Goal: Transaction & Acquisition: Purchase product/service

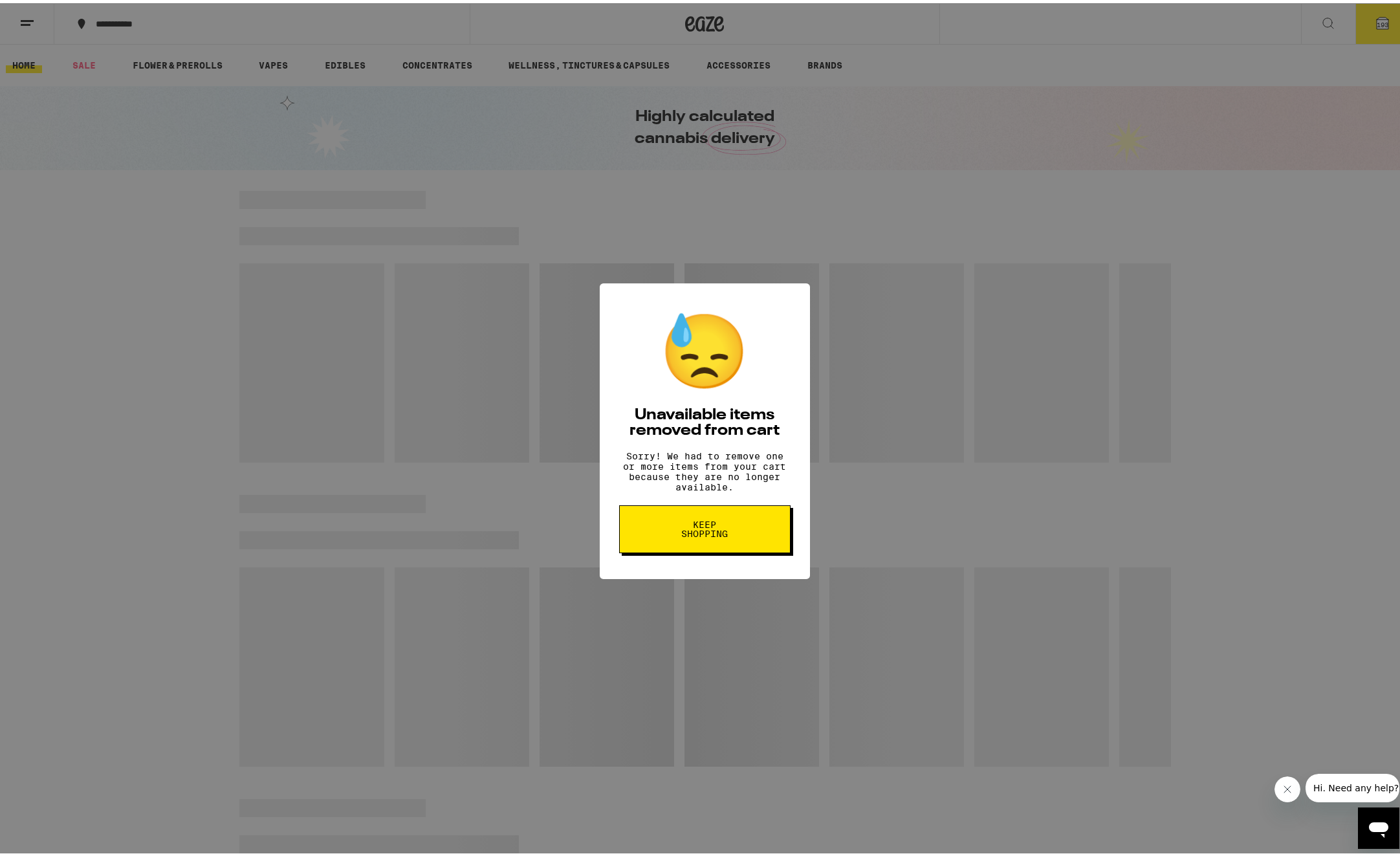
click at [728, 535] on span "Keep Shopping" at bounding box center [704, 526] width 66 height 18
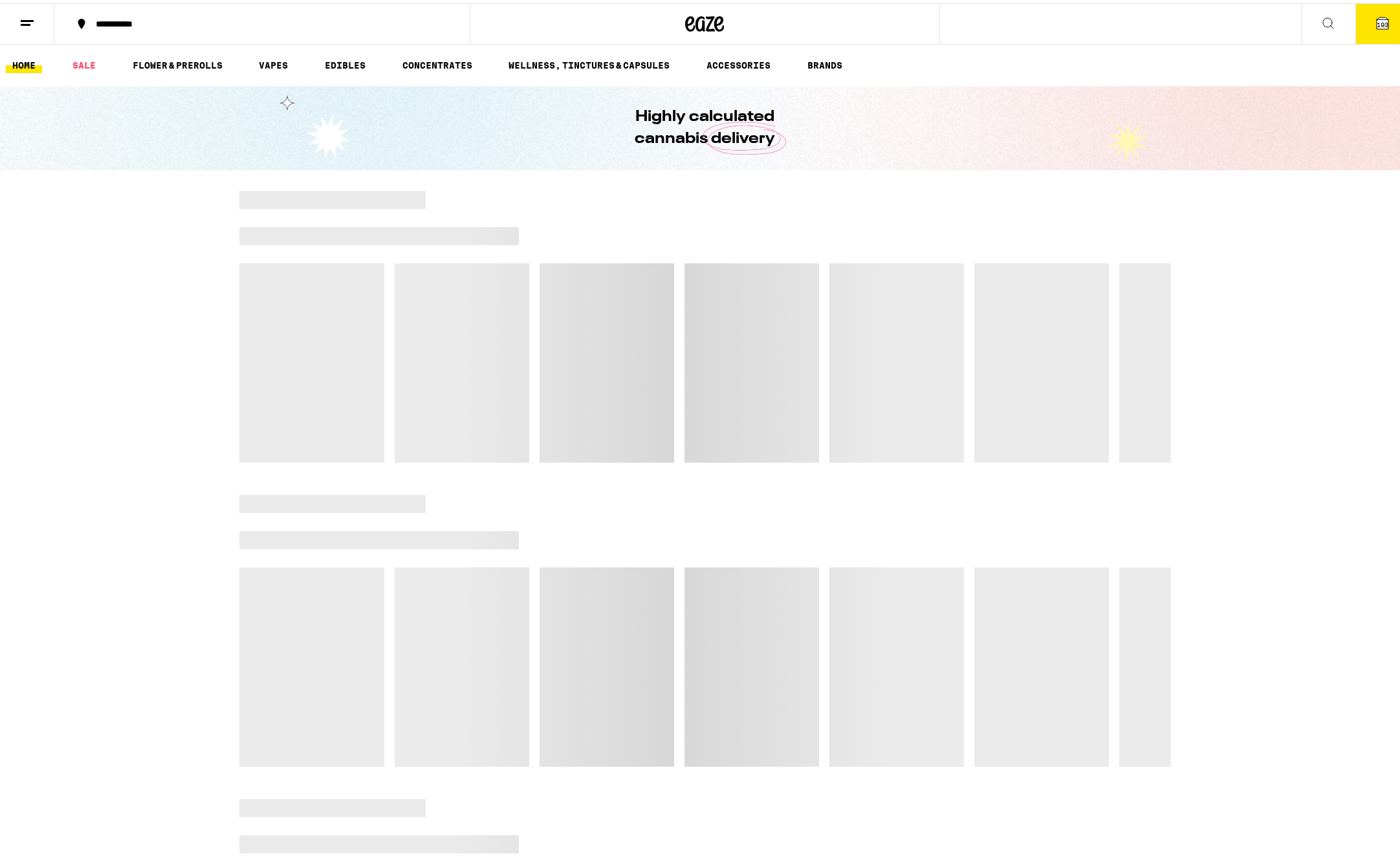
click at [182, 28] on button "**********" at bounding box center [262, 20] width 415 height 39
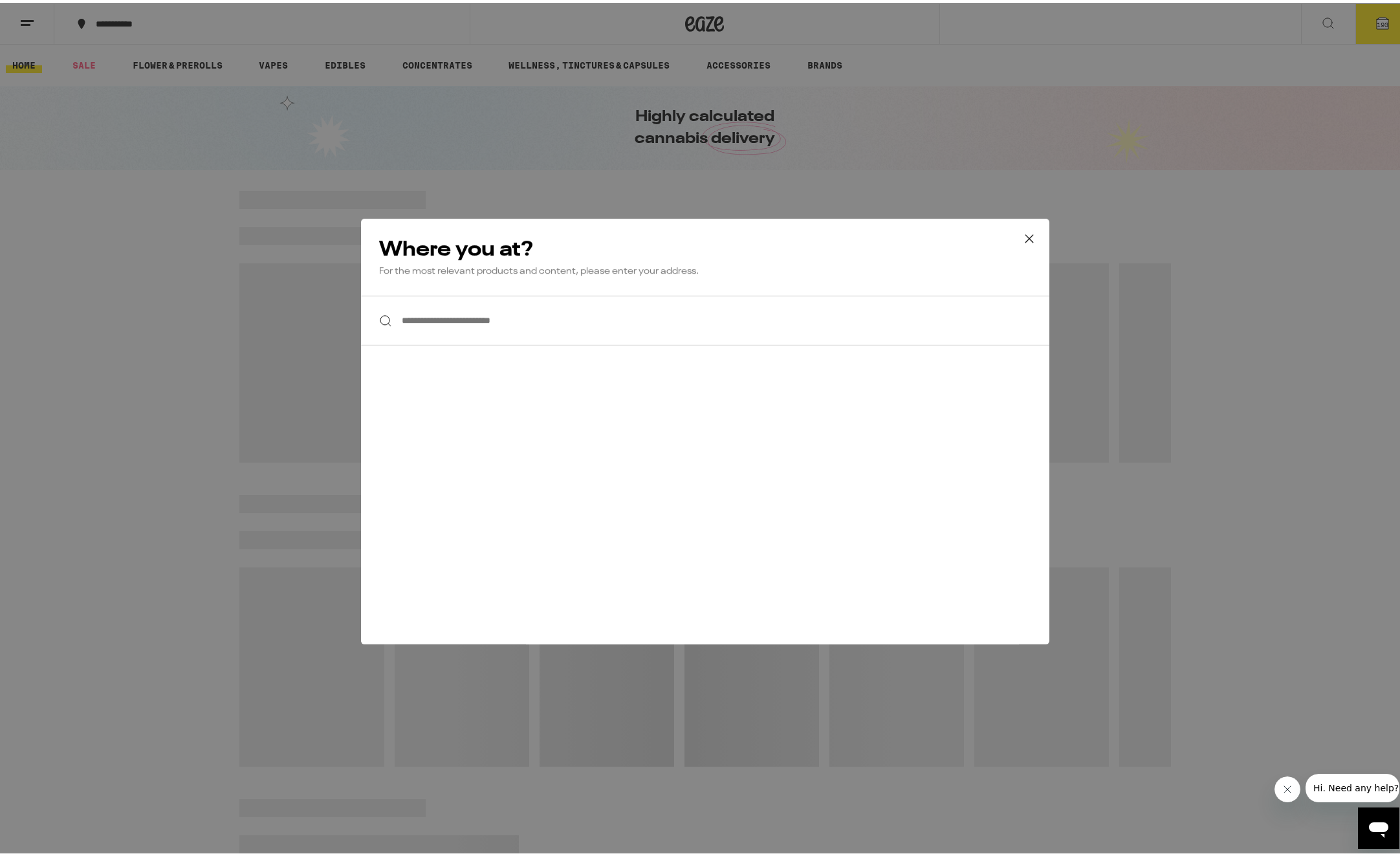
click at [513, 316] on input "**********" at bounding box center [705, 317] width 689 height 50
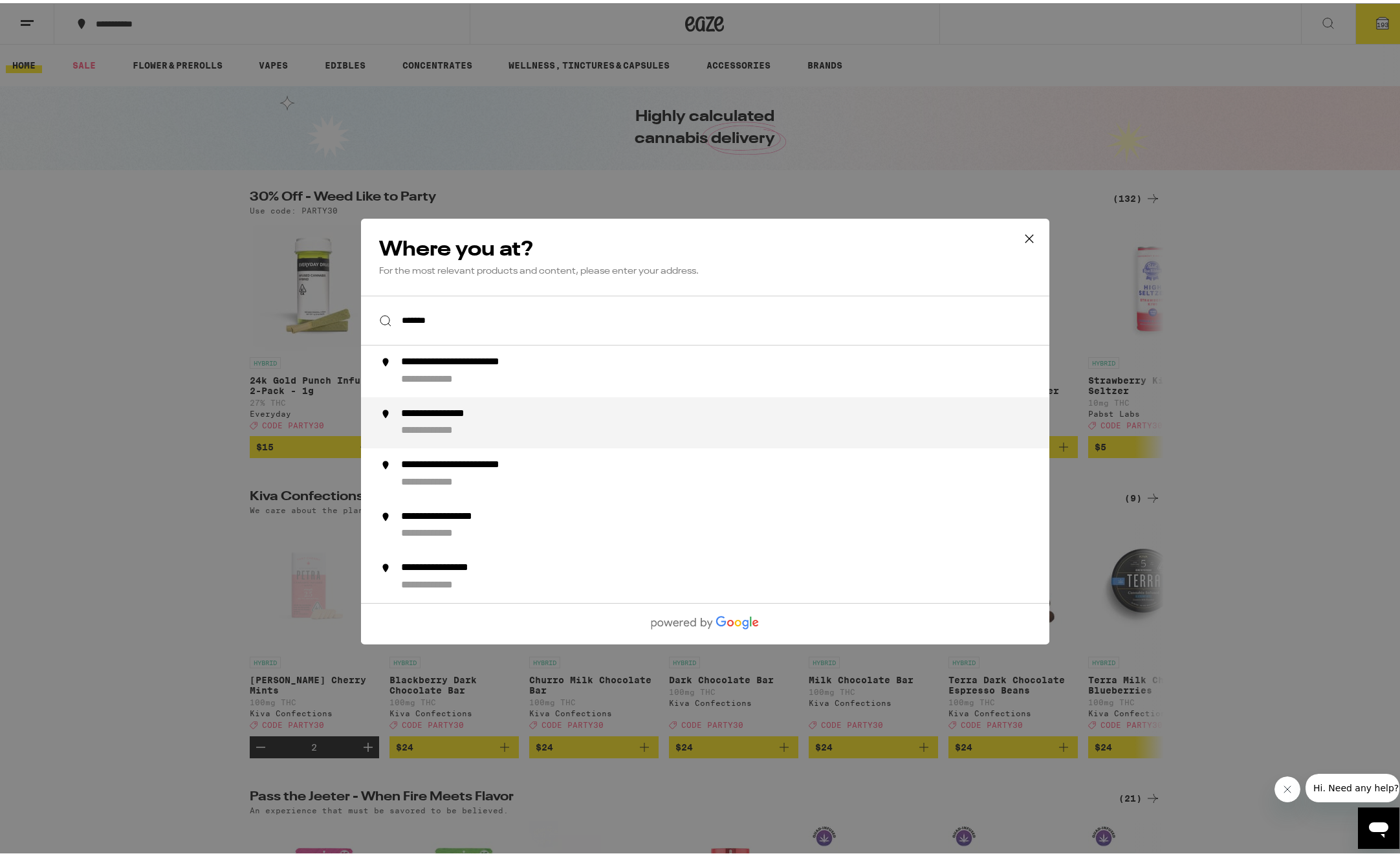
click at [487, 424] on div "**********" at bounding box center [730, 419] width 660 height 31
type input "**********"
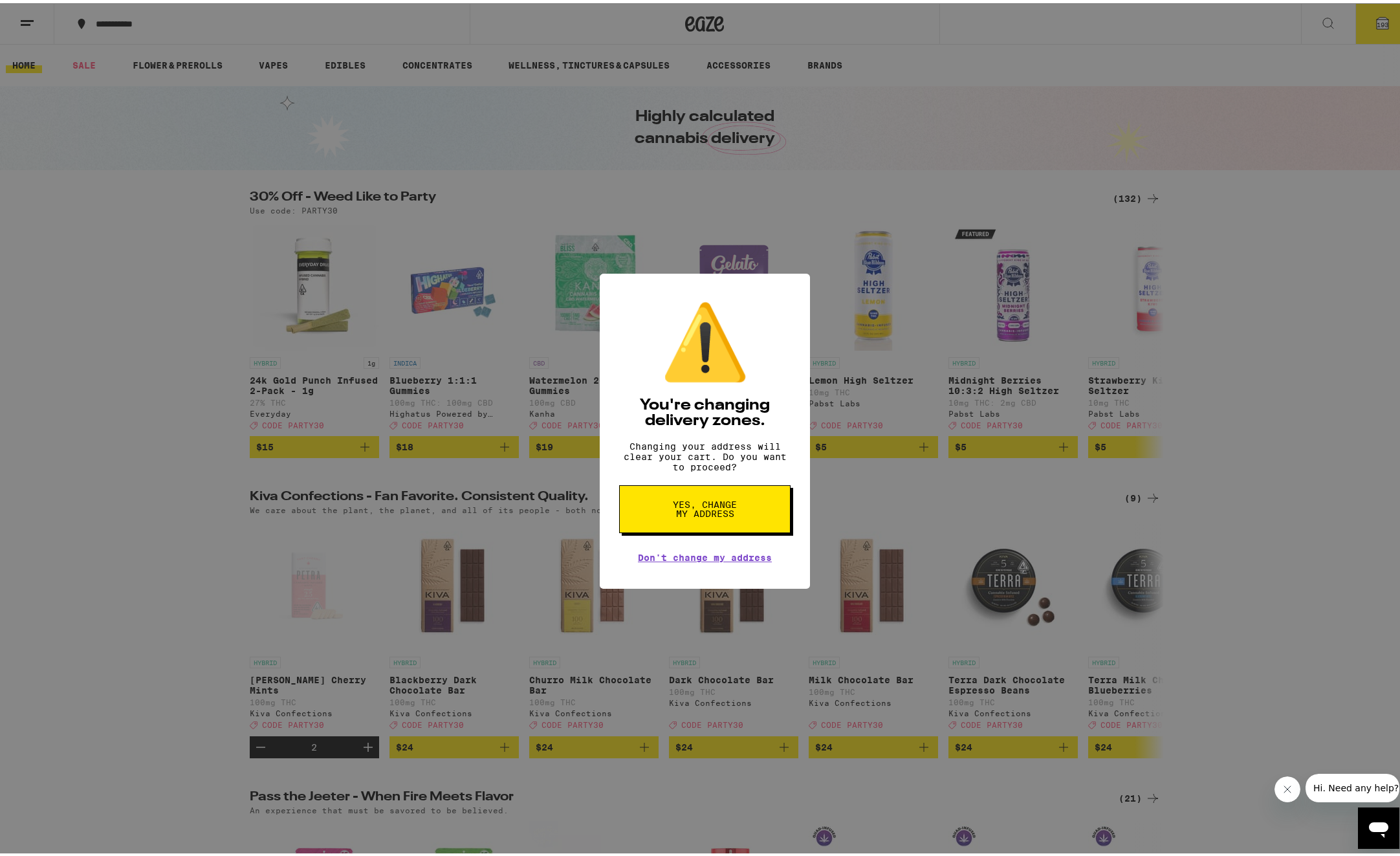
click at [684, 506] on span "Yes, change my address" at bounding box center [704, 506] width 66 height 18
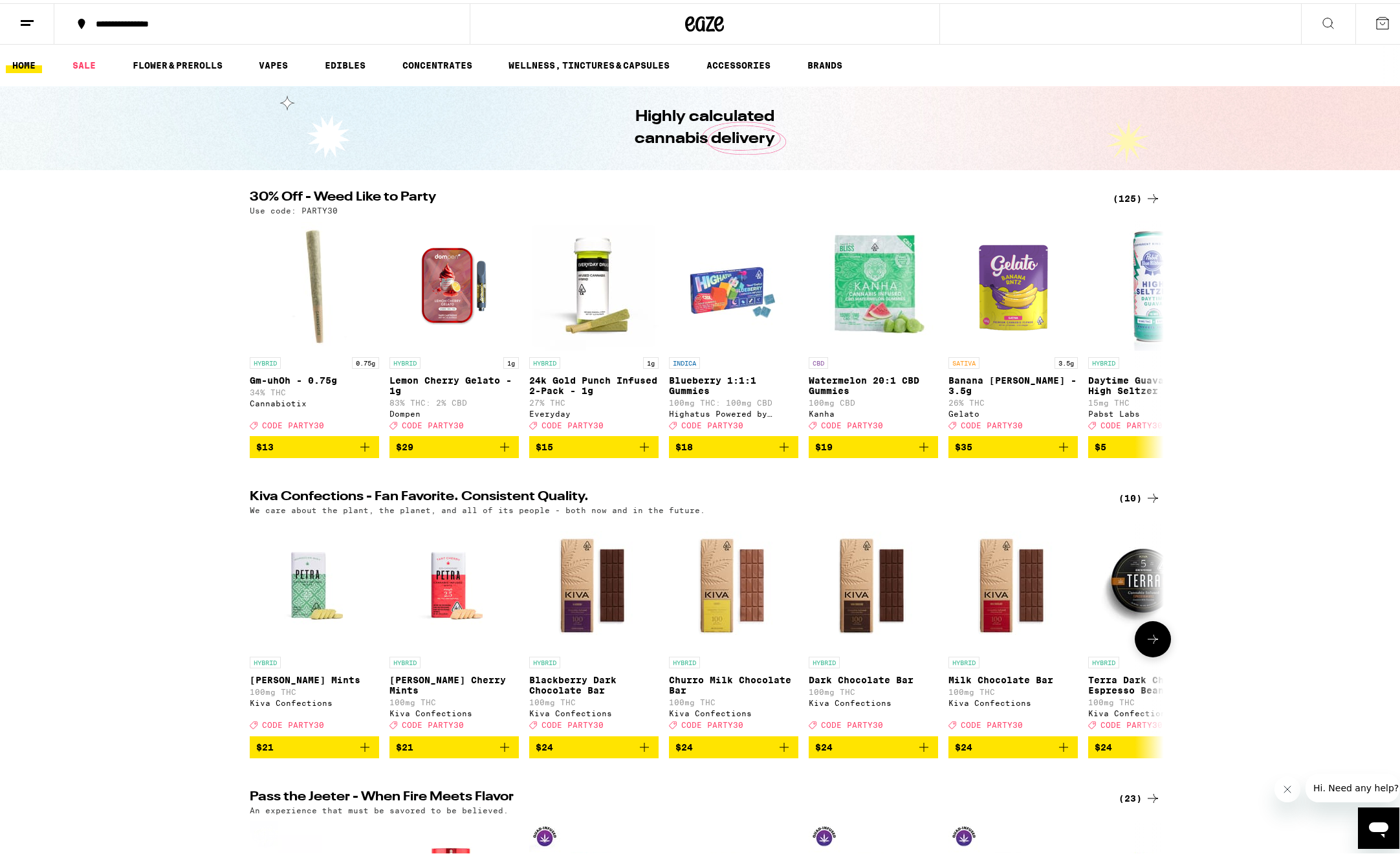
click at [641, 752] on icon "Add to bag" at bounding box center [644, 744] width 15 height 15
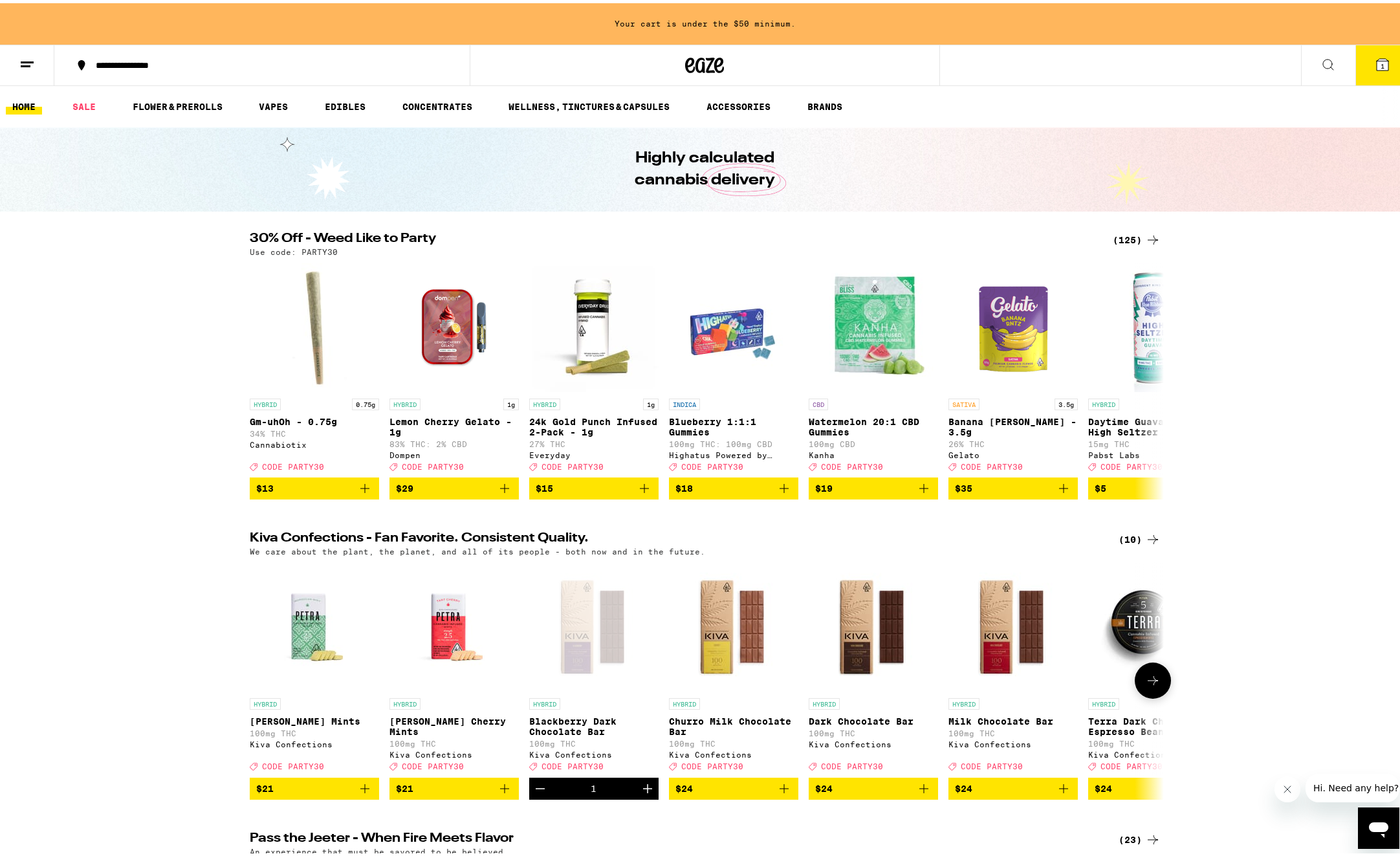
click at [783, 793] on icon "Add to bag" at bounding box center [783, 785] width 15 height 15
click at [920, 793] on icon "Add to bag" at bounding box center [923, 785] width 15 height 15
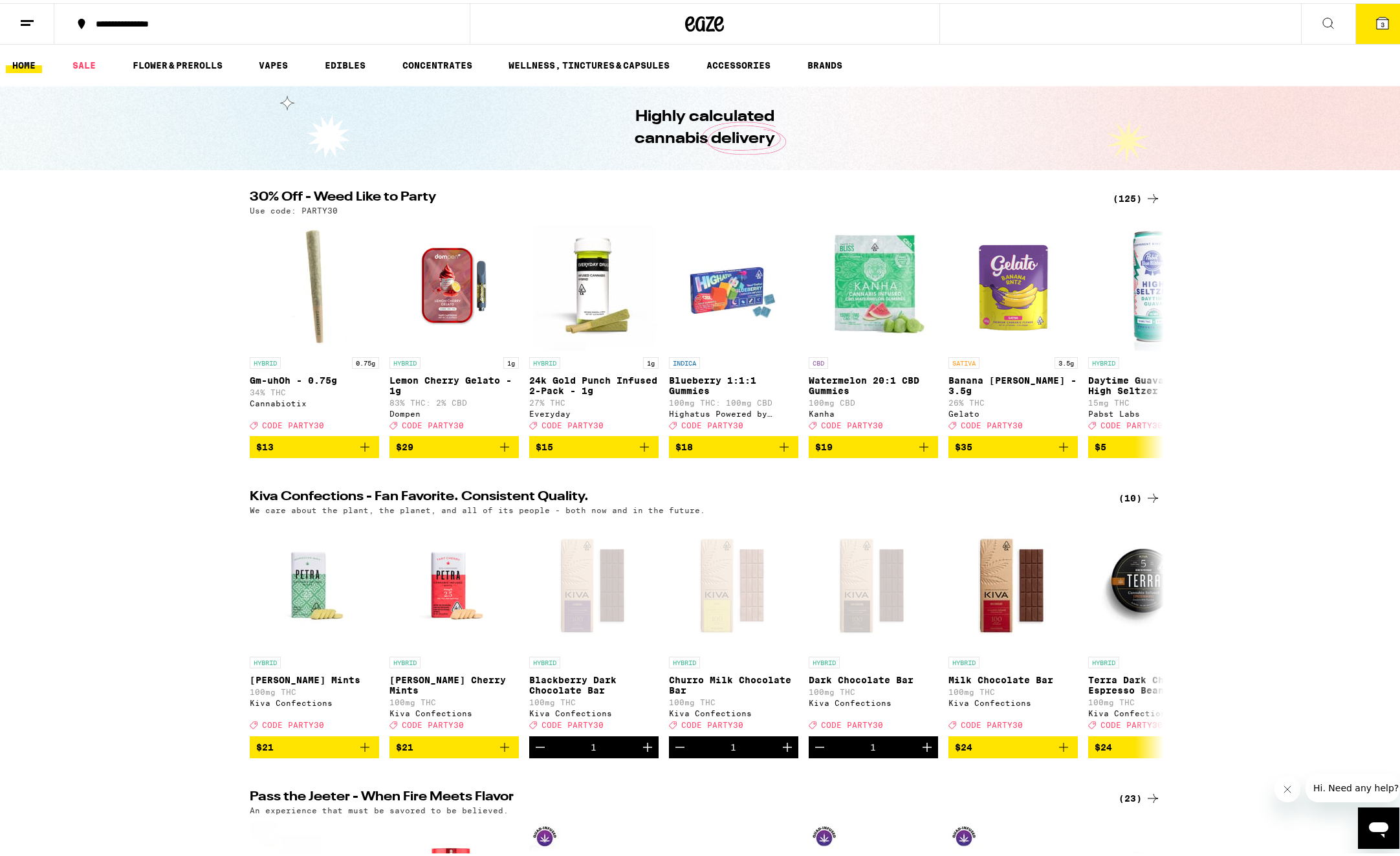
click at [1374, 13] on icon at bounding box center [1382, 20] width 15 height 15
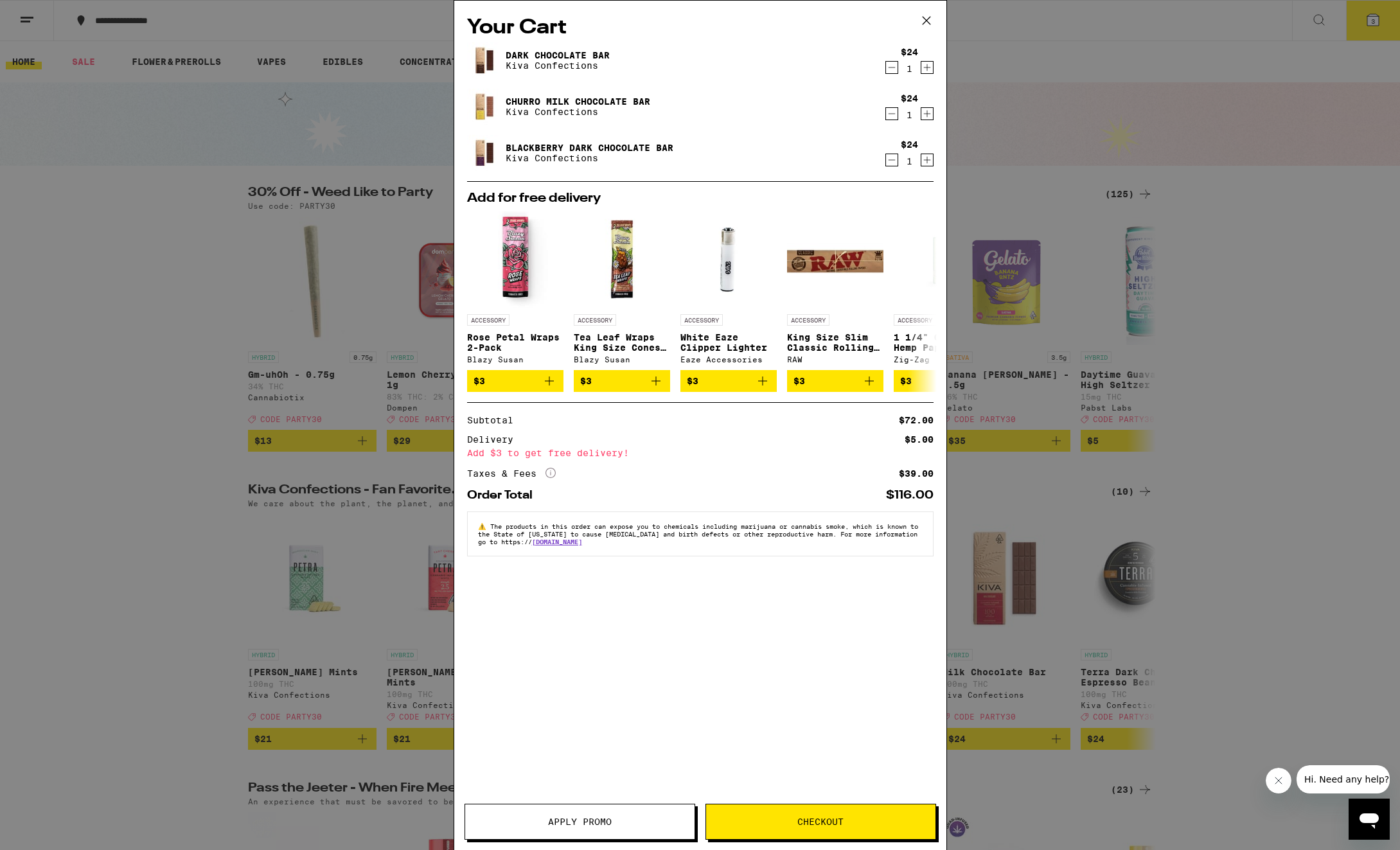
click at [796, 829] on button "Checkout" at bounding box center [821, 822] width 231 height 36
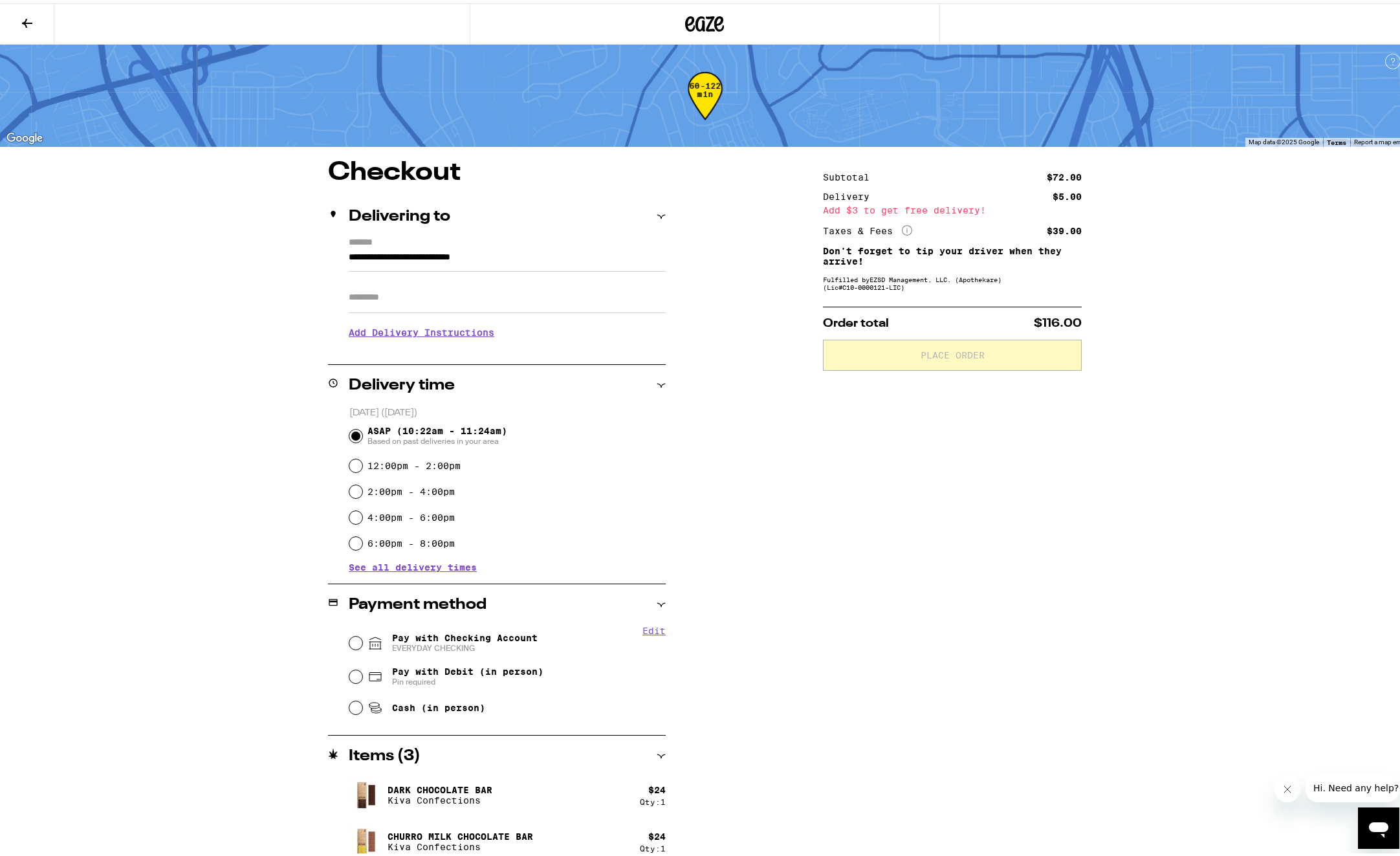
click at [392, 710] on span "Cash (in person)" at bounding box center [439, 705] width 93 height 10
click at [362, 711] on input "Cash (in person)" at bounding box center [356, 705] width 13 height 13
radio input "true"
click at [825, 538] on div "Subtotal $72.00 Delivery $5.00 Add $3 to get free delivery! Taxes & Fees More I…" at bounding box center [952, 536] width 259 height 758
click at [694, 20] on icon at bounding box center [704, 20] width 39 height 23
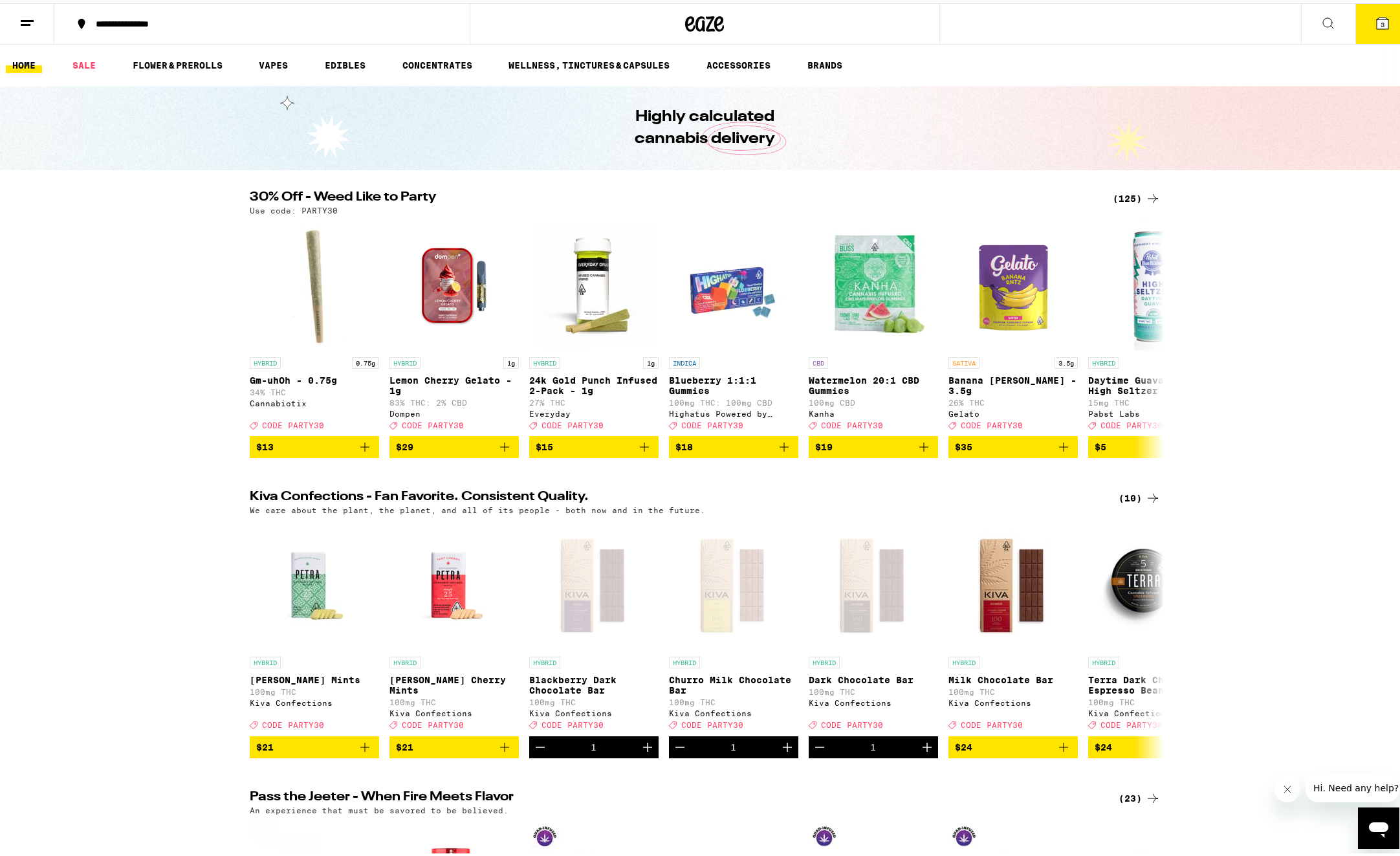
click at [18, 17] on button at bounding box center [27, 21] width 55 height 41
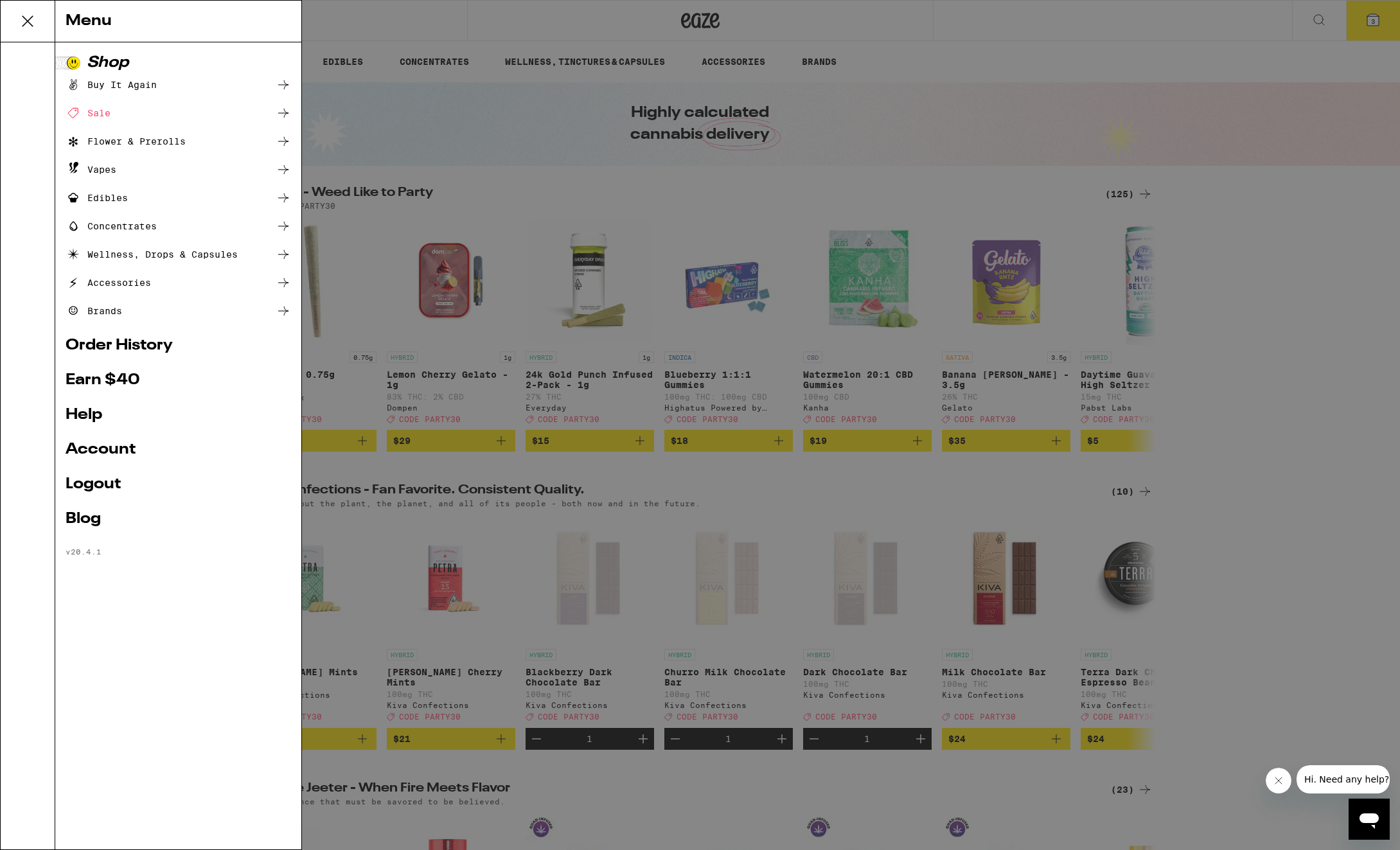
click at [113, 337] on ul "Shop Buy It Again Sale Flower & Prerolls Vapes Edibles Concentrates Wellness, D…" at bounding box center [179, 306] width 226 height 501
click at [106, 344] on link "Order History" at bounding box center [179, 345] width 226 height 15
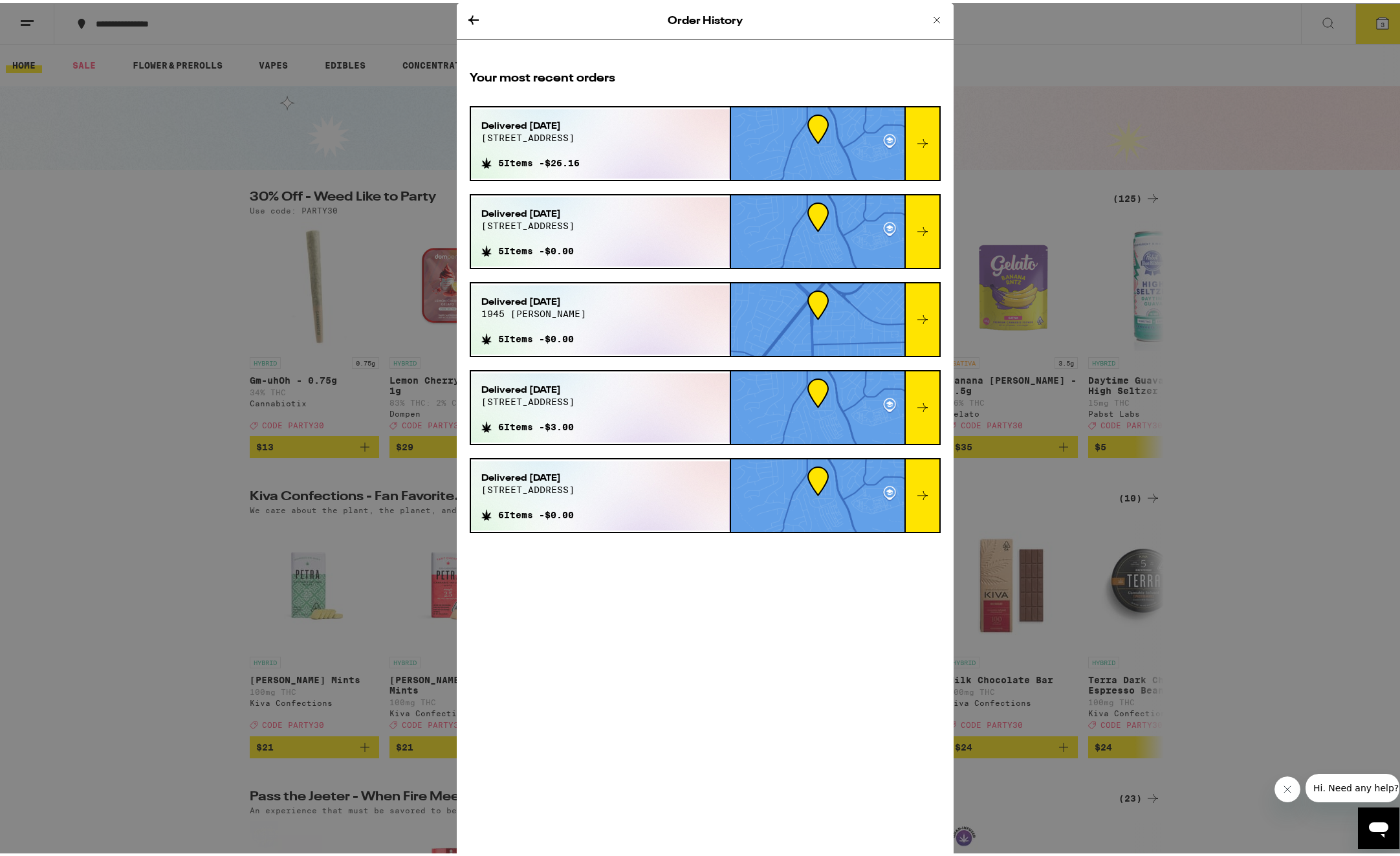
click at [925, 150] on div at bounding box center [922, 140] width 35 height 72
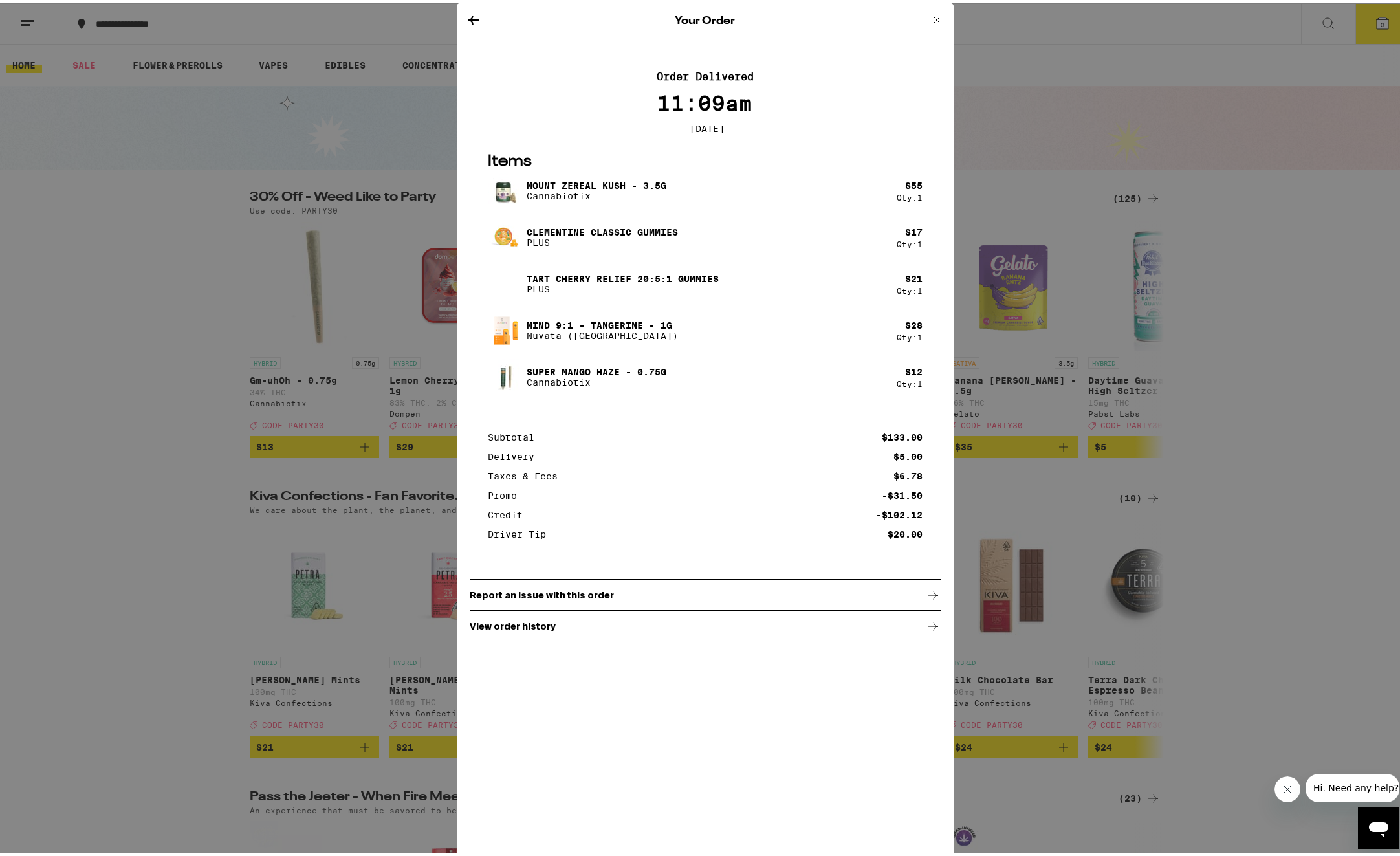
click at [469, 18] on icon at bounding box center [473, 16] width 15 height 15
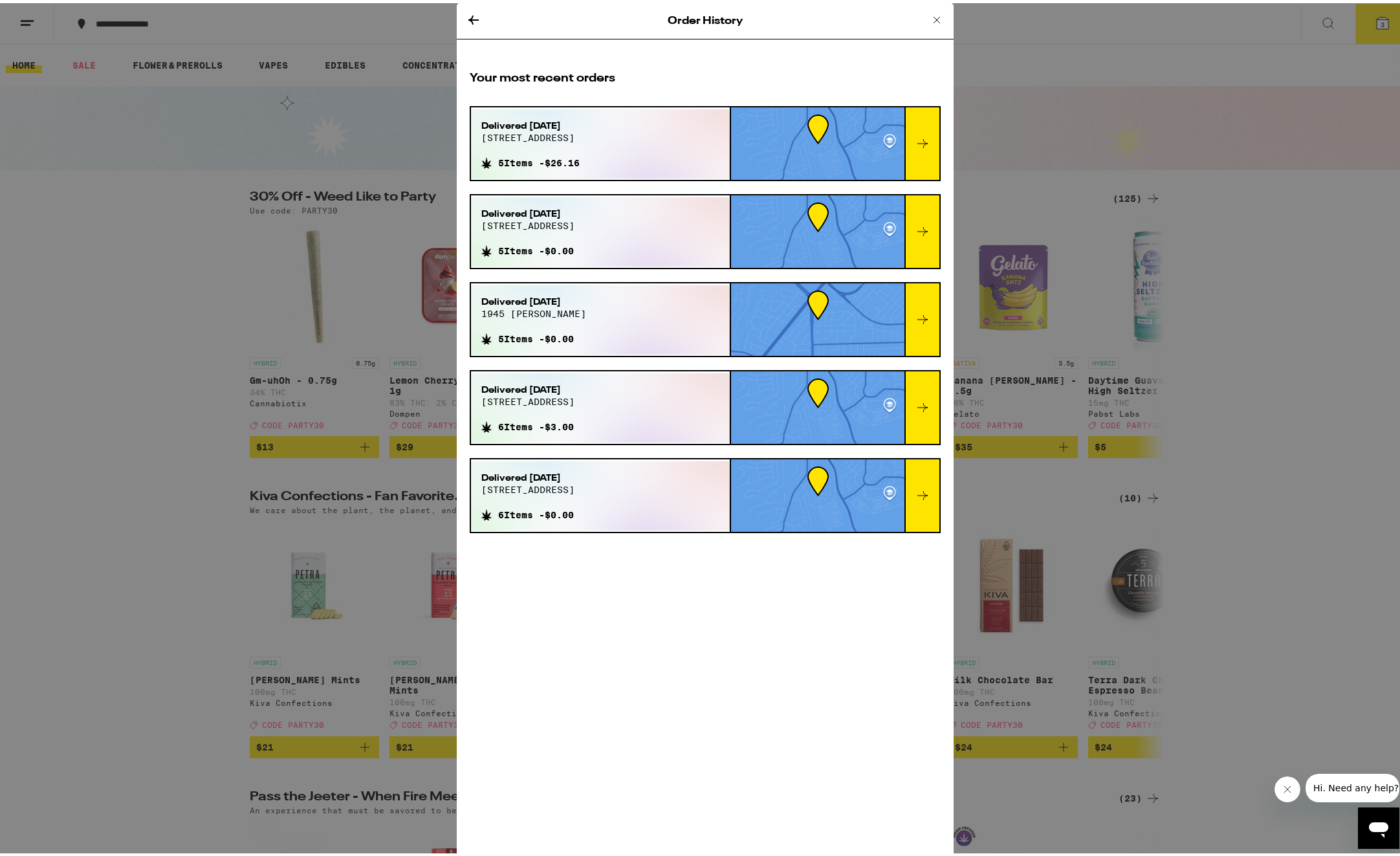
click at [466, 19] on icon at bounding box center [473, 16] width 15 height 15
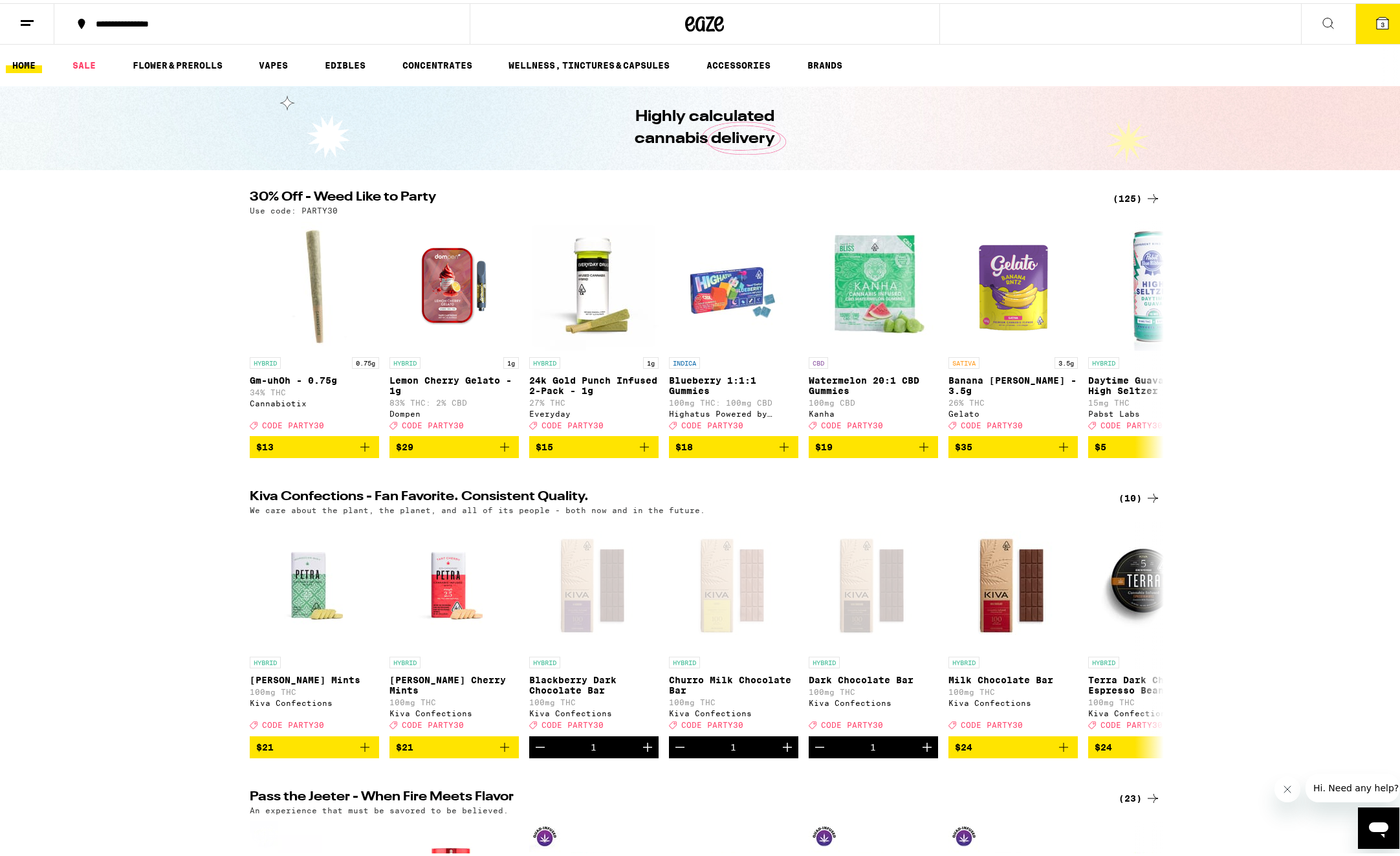
click at [130, 281] on div "30% Off - Weed Like to Party (125) Use code: PARTY30 HYBRID 0.75g Gm-uhOh - 0.7…" at bounding box center [705, 321] width 1409 height 268
click at [1236, 365] on div "30% Off - Weed Like to Party (125) Use code: PARTY30 HYBRID 0.75g Gm-uhOh - 0.7…" at bounding box center [705, 321] width 1409 height 268
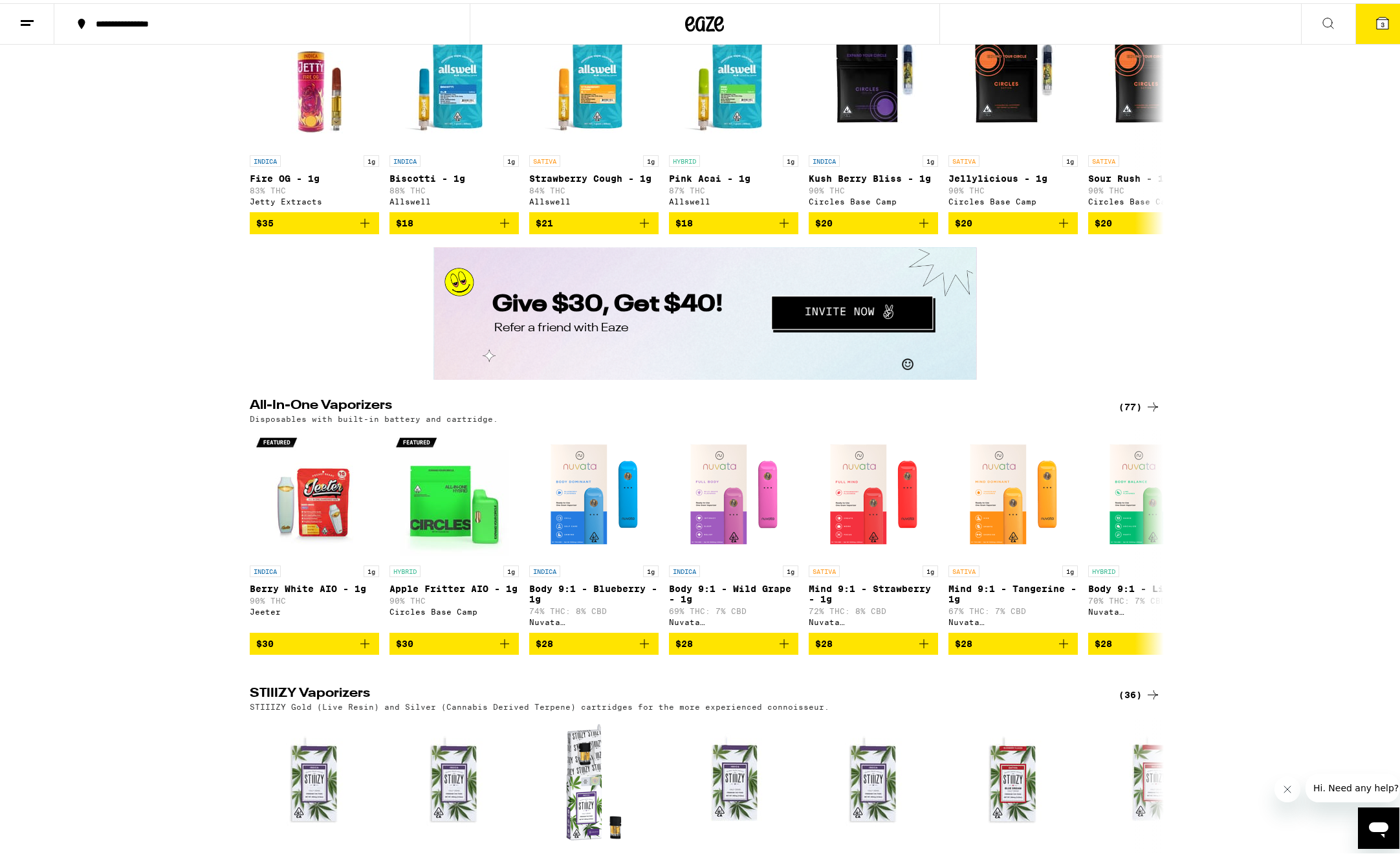
scroll to position [2147, 0]
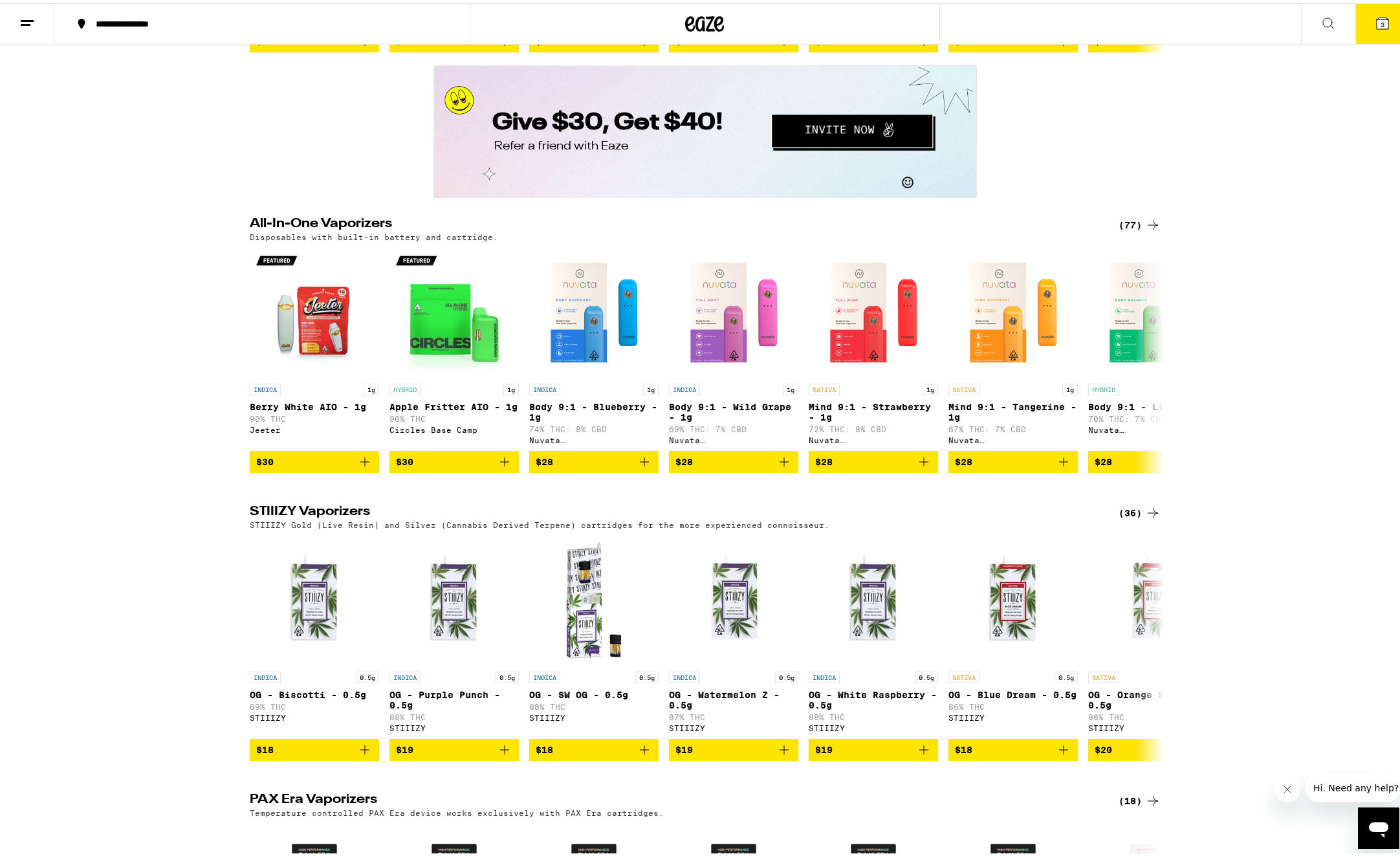
click at [1236, 365] on div "All-In-One Vaporizers (77) Disposables with built-in battery and cartridge. IND…" at bounding box center [705, 265] width 1409 height 408
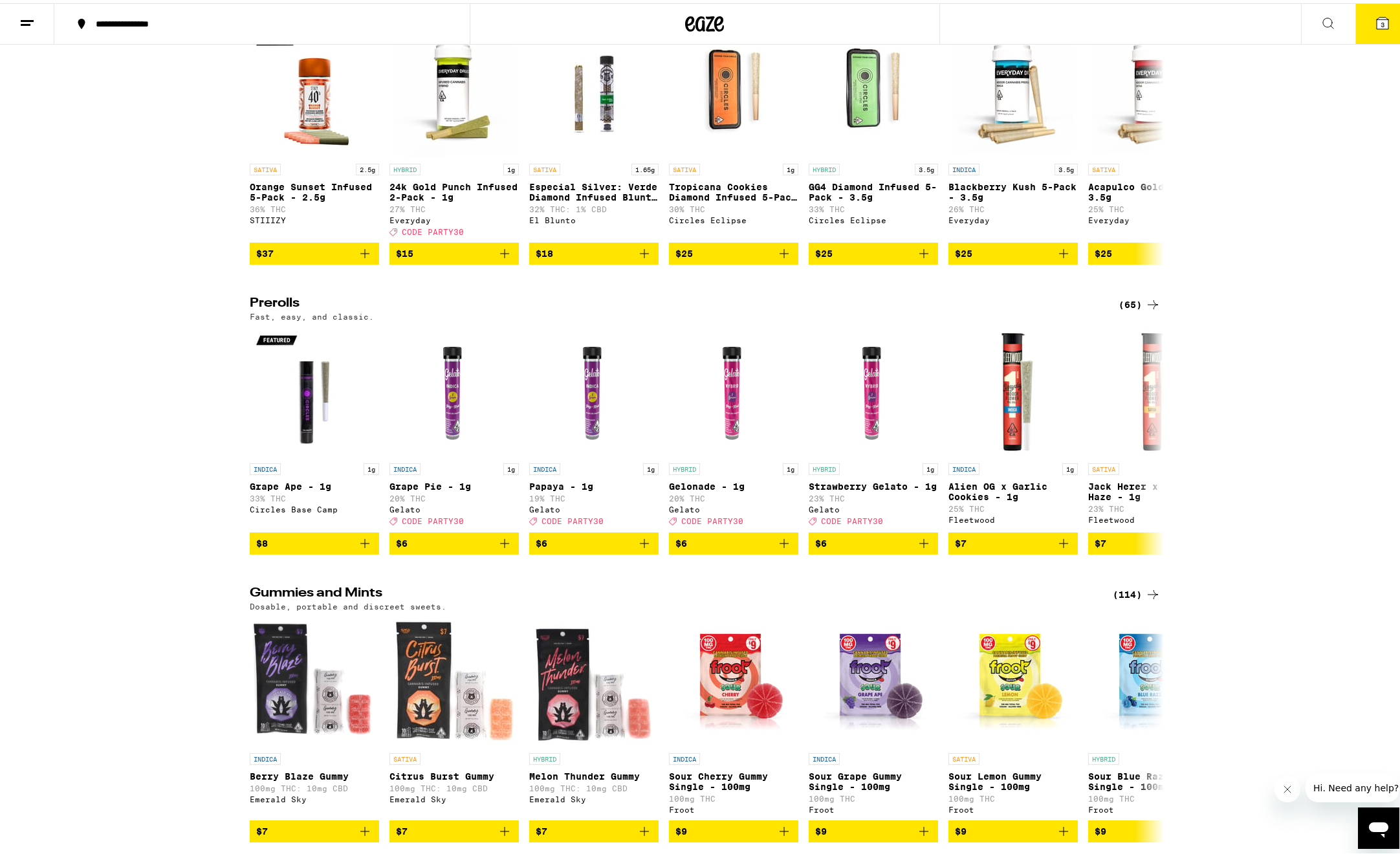
scroll to position [3341, 0]
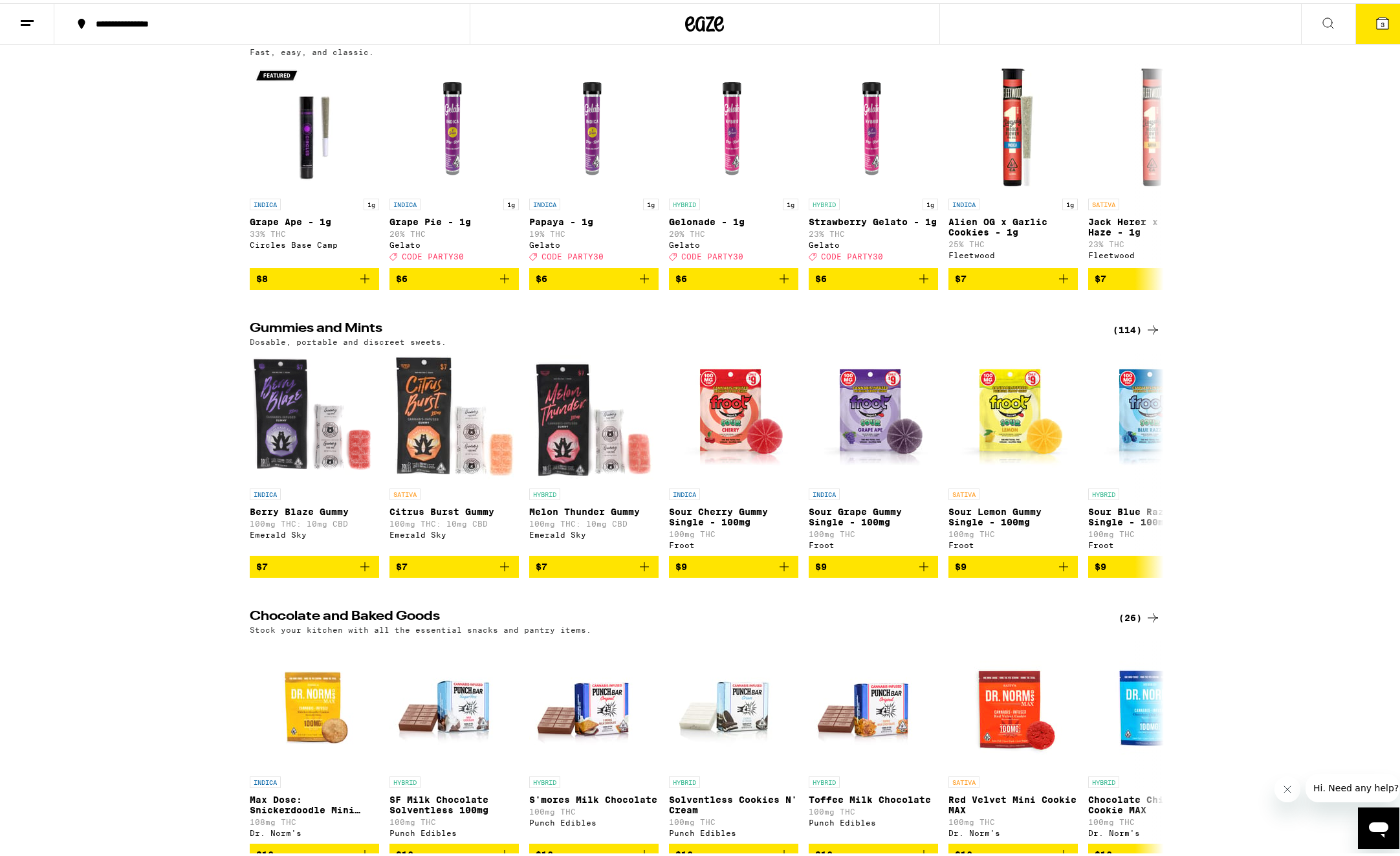
scroll to position [3605, 0]
